Goal: Answer question/provide support: Share knowledge or assist other users

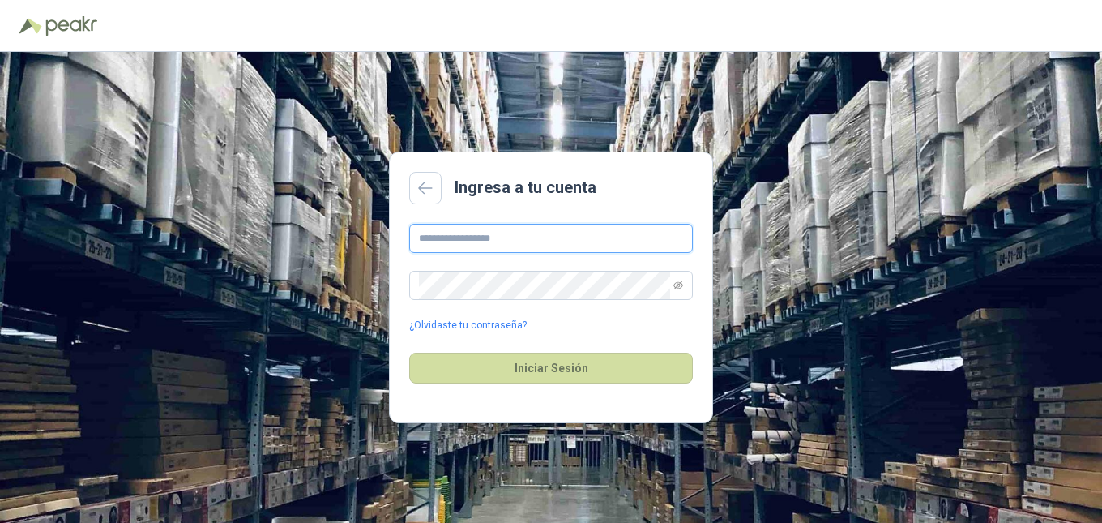
click at [639, 243] on input "text" at bounding box center [551, 238] width 284 height 29
type input "**********"
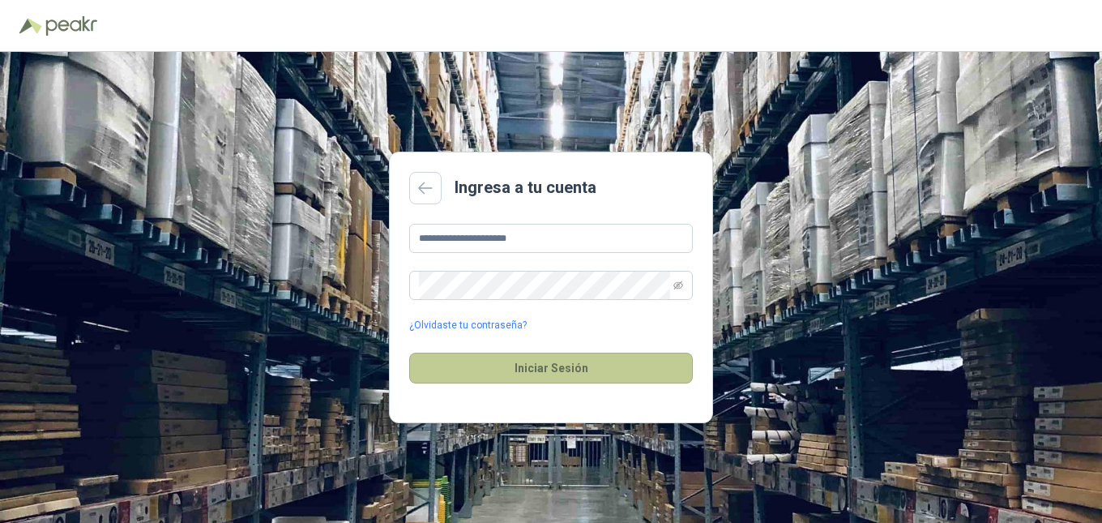
click at [503, 380] on button "Iniciar Sesión" at bounding box center [551, 367] width 284 height 31
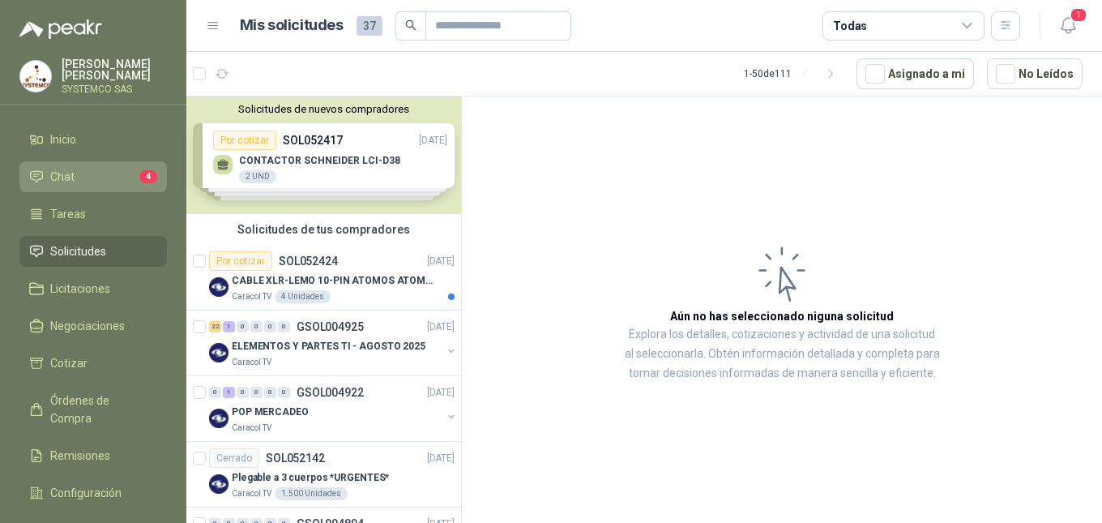
click at [70, 165] on link "Chat 4" at bounding box center [92, 176] width 147 height 31
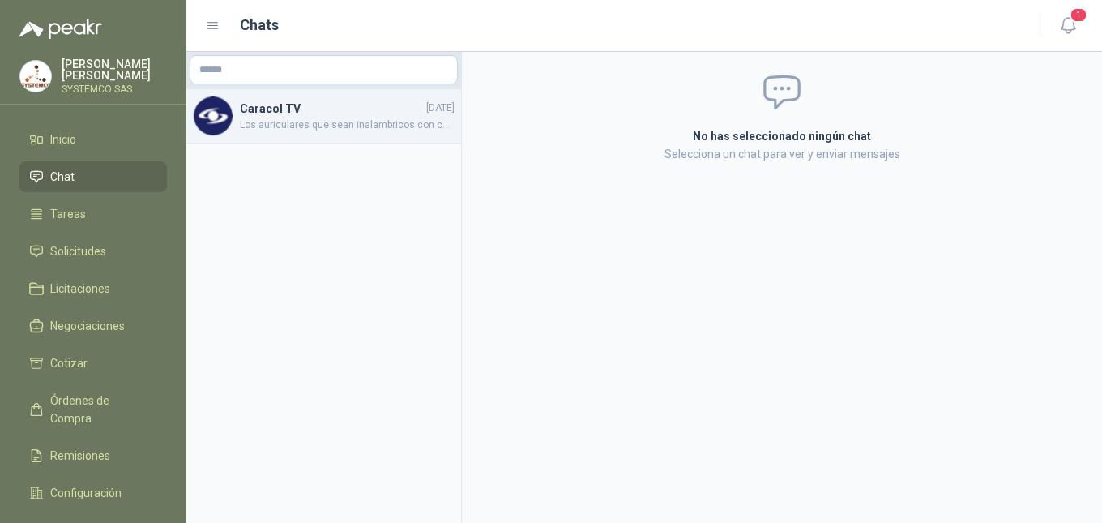
click at [365, 111] on h4 "Caracol TV" at bounding box center [331, 109] width 183 height 18
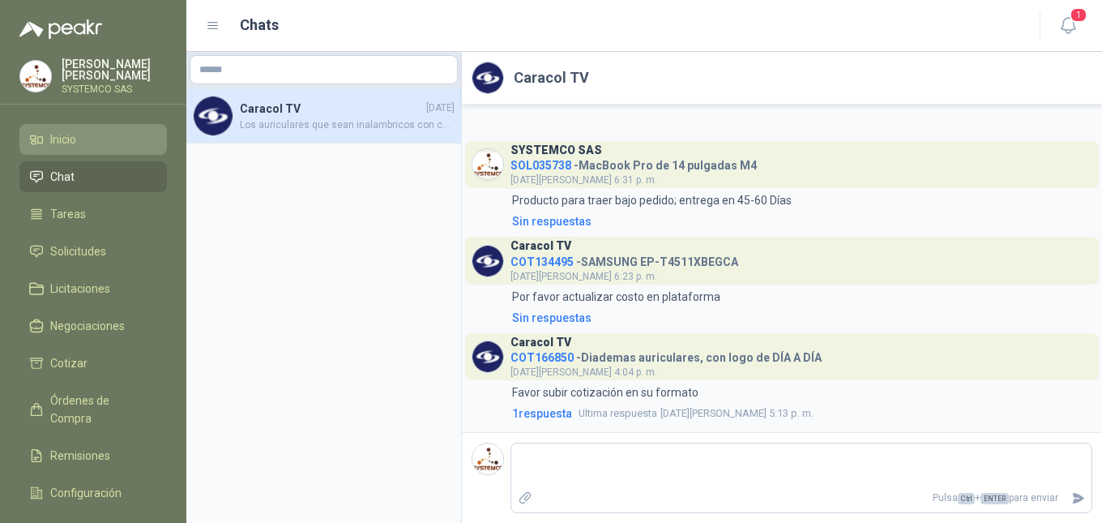
click at [80, 142] on li "Inicio" at bounding box center [93, 139] width 128 height 18
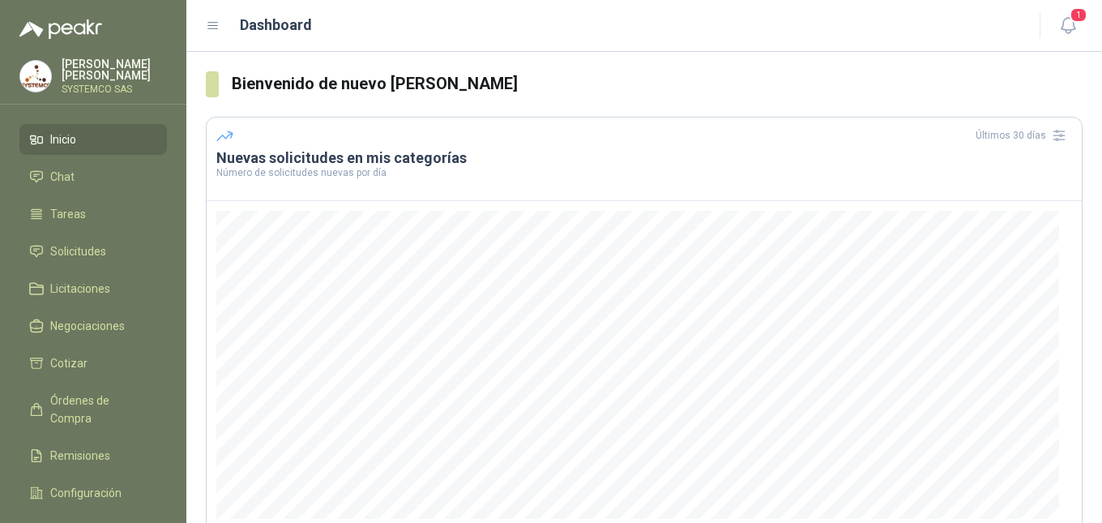
click at [93, 58] on p "[PERSON_NAME]" at bounding box center [114, 69] width 105 height 23
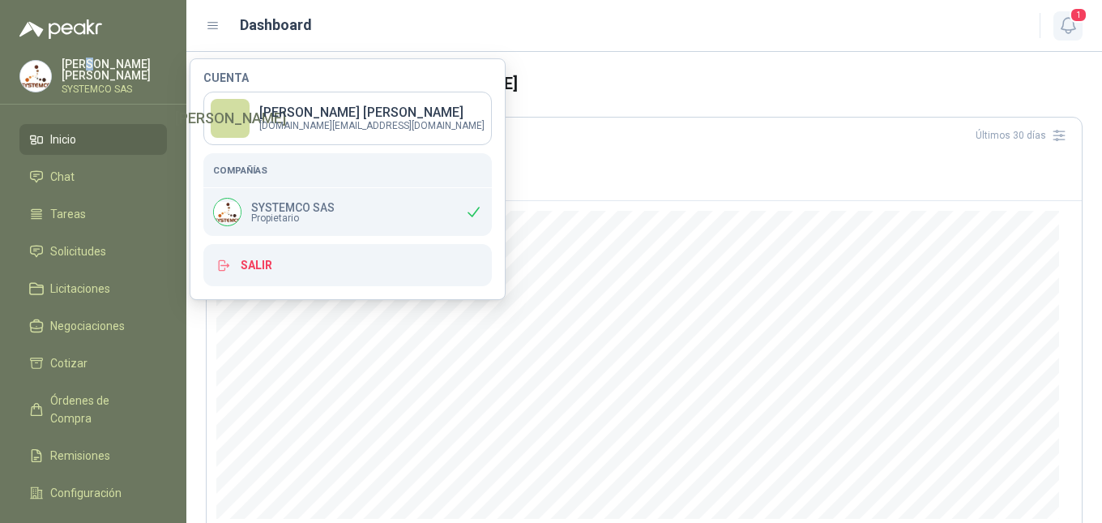
click at [1067, 38] on button "1" at bounding box center [1067, 25] width 29 height 29
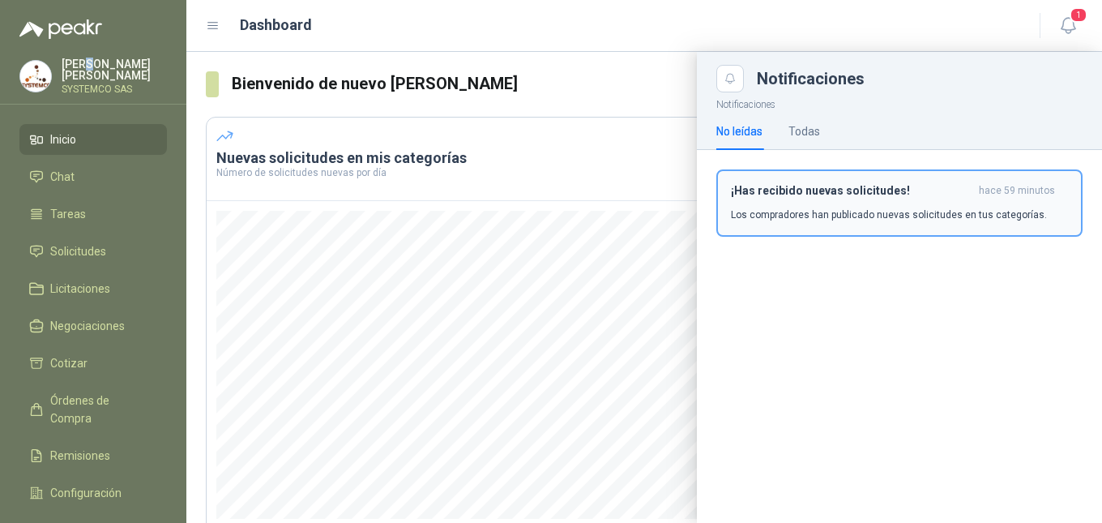
click at [982, 203] on div "¡Has recibido nuevas solicitudes! hace 59 minutos Los compradores han publicado…" at bounding box center [899, 203] width 337 height 38
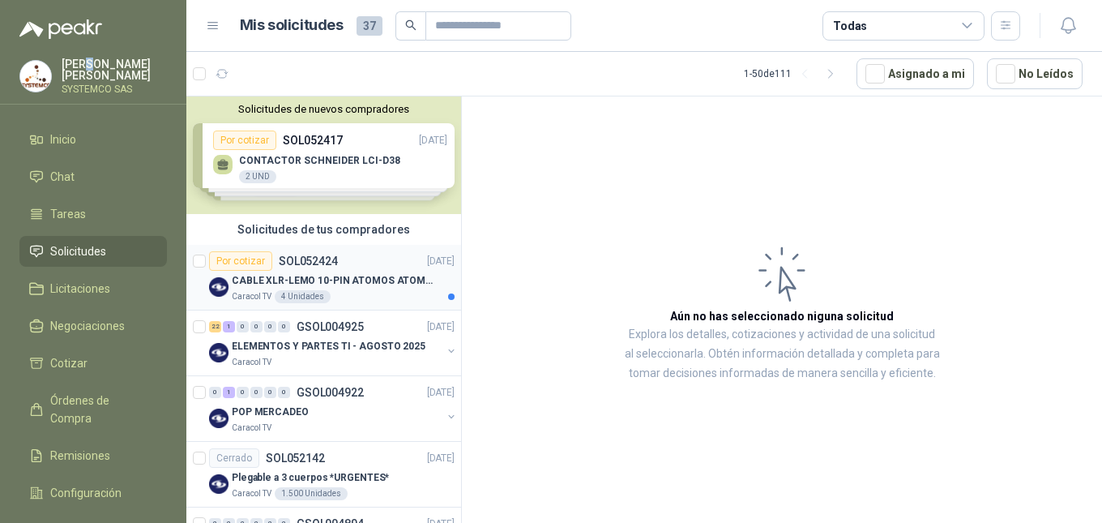
click at [375, 271] on div "CABLE XLR-LEMO 10-PIN ATOMOS ATOMCAB016" at bounding box center [343, 280] width 223 height 19
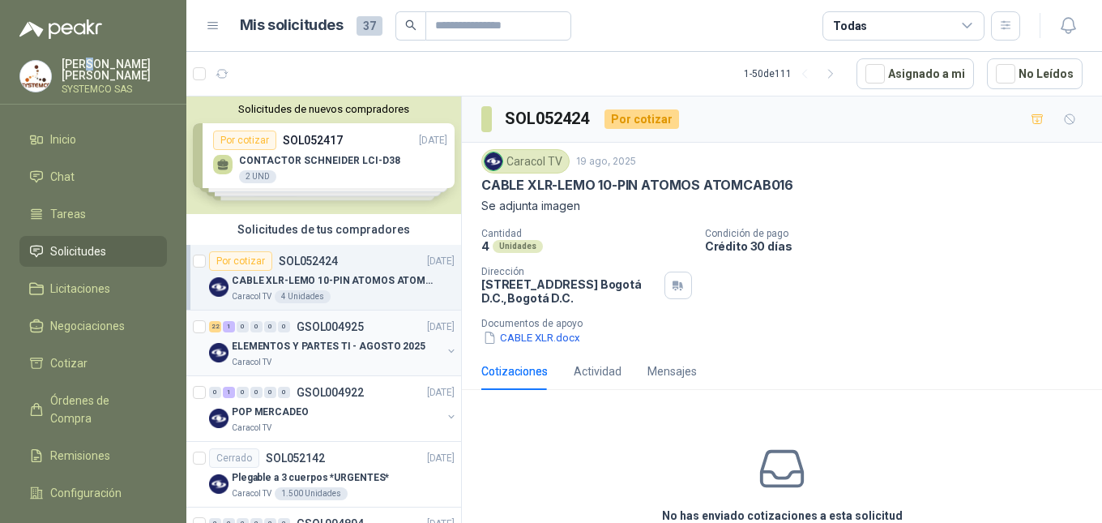
click at [352, 333] on div "22 1 0 0 0 0 GSOL004925 [DATE]" at bounding box center [333, 326] width 249 height 19
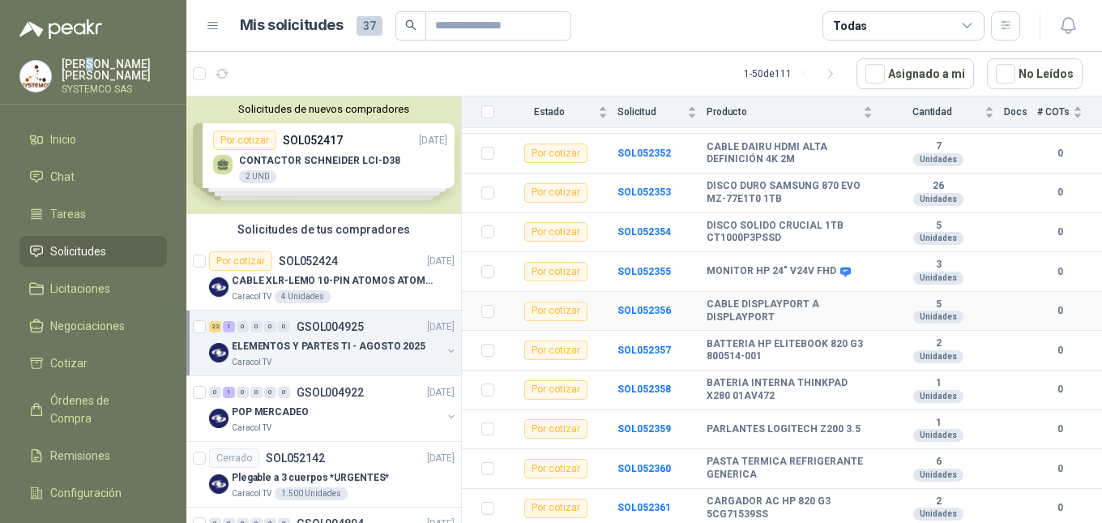
scroll to position [690, 0]
